Goal: Information Seeking & Learning: Learn about a topic

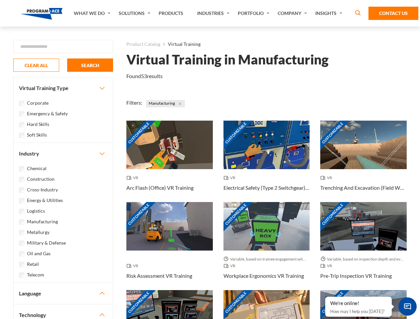
click at [93, 13] on link "What We Do" at bounding box center [93, 13] width 45 height 27
click at [135, 13] on link "Solutions" at bounding box center [135, 13] width 40 height 27
click at [214, 13] on link "Industries" at bounding box center [214, 13] width 41 height 27
click at [294, 13] on link "Company" at bounding box center [293, 13] width 38 height 27
click at [330, 13] on link "Insights" at bounding box center [329, 13] width 35 height 27
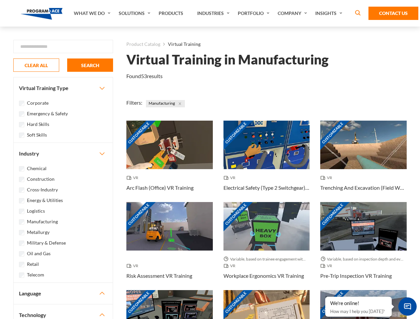
click at [0, 0] on div "Blog White Papers News" at bounding box center [0, 0] width 0 height 0
click at [0, 0] on strong "How Virtual Learning Can Enhance Workforce Productivity: A Guide for L&D Manage…" at bounding box center [0, 0] width 0 height 0
click at [407, 307] on span "Minimize live chat window" at bounding box center [407, 307] width 24 height 24
click at [326, 297] on div "Customizable" at bounding box center [363, 314] width 86 height 49
